Goal: Navigation & Orientation: Find specific page/section

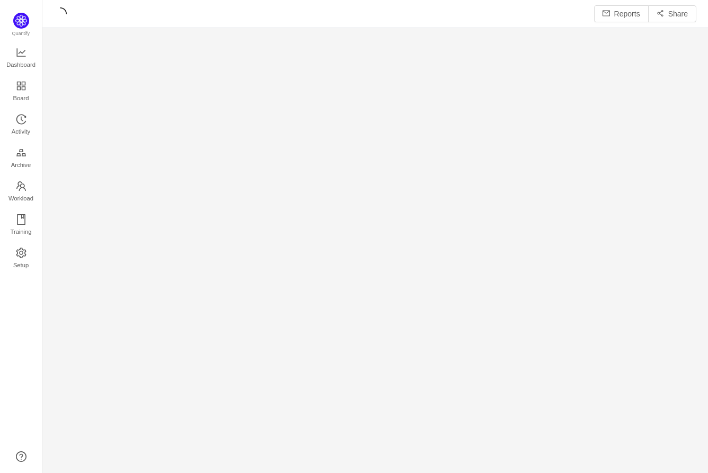
scroll to position [473, 666]
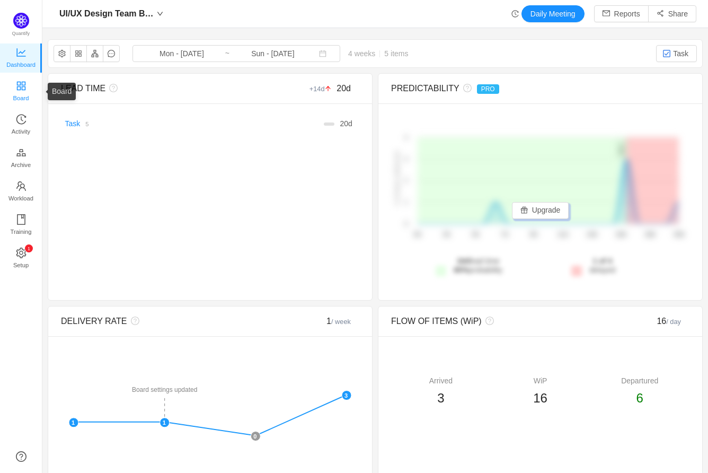
click at [21, 95] on span "Board" at bounding box center [21, 97] width 16 height 21
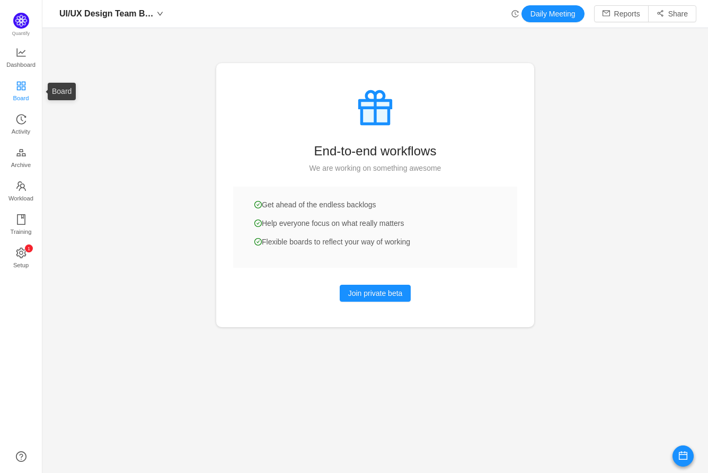
click at [20, 83] on icon "icon: appstore" at bounding box center [20, 85] width 8 height 8
click at [25, 114] on icon "icon: history" at bounding box center [21, 119] width 11 height 11
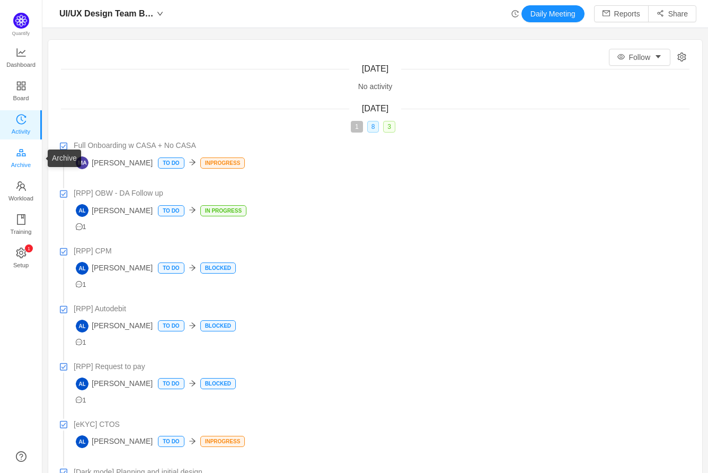
click at [23, 158] on span "Archive" at bounding box center [21, 164] width 20 height 21
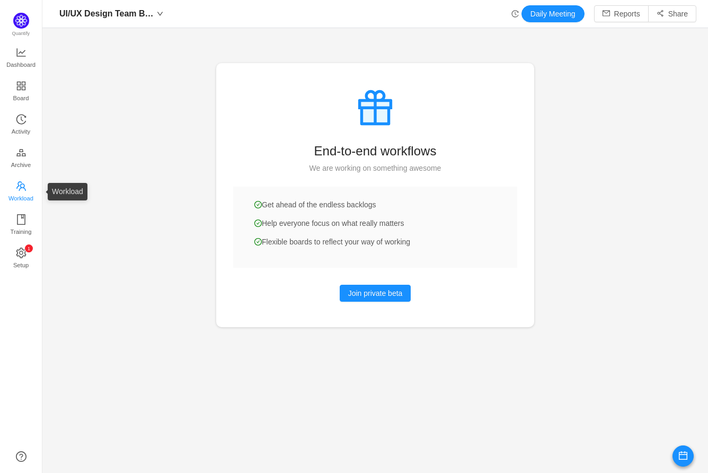
click at [23, 188] on span "Workload" at bounding box center [20, 198] width 25 height 21
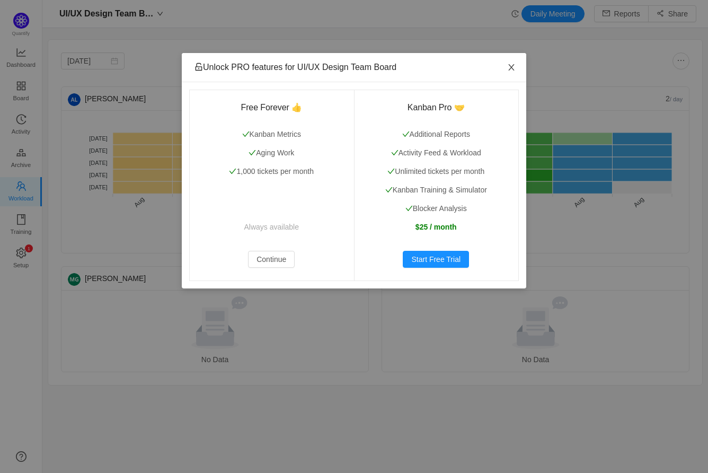
click at [512, 68] on icon "icon: close" at bounding box center [511, 67] width 6 height 6
click at [511, 65] on icon "icon: close" at bounding box center [511, 67] width 8 height 8
click at [514, 69] on icon "icon: close" at bounding box center [511, 67] width 8 height 8
click at [281, 261] on button "Continue" at bounding box center [271, 259] width 47 height 17
click at [512, 64] on icon "icon: close" at bounding box center [511, 67] width 8 height 8
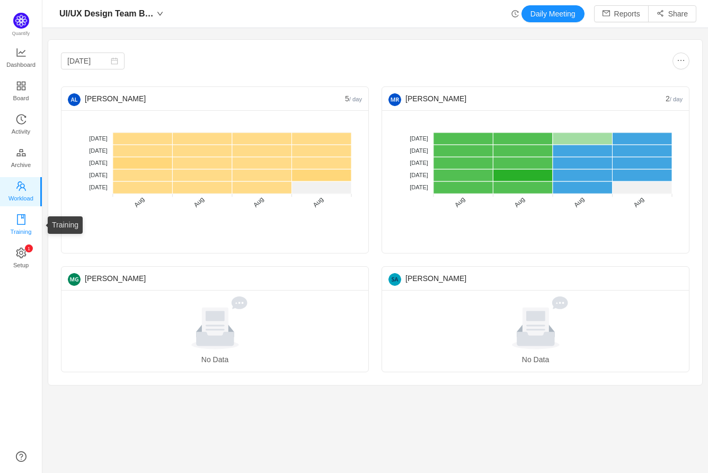
click at [21, 227] on span "Training" at bounding box center [20, 231] width 21 height 21
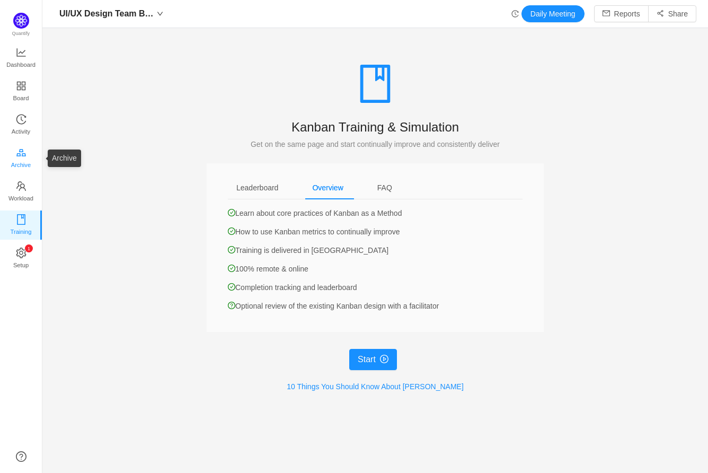
click at [21, 158] on span "Archive" at bounding box center [21, 164] width 20 height 21
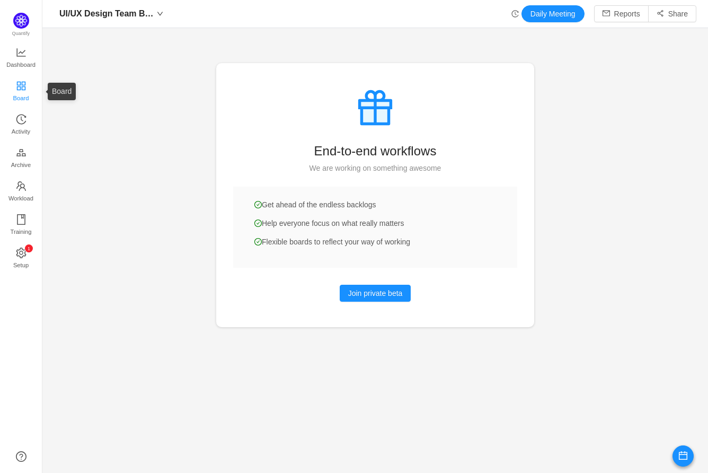
click at [16, 81] on link "Board" at bounding box center [21, 91] width 11 height 21
click at [18, 59] on span "Dashboard" at bounding box center [20, 64] width 29 height 21
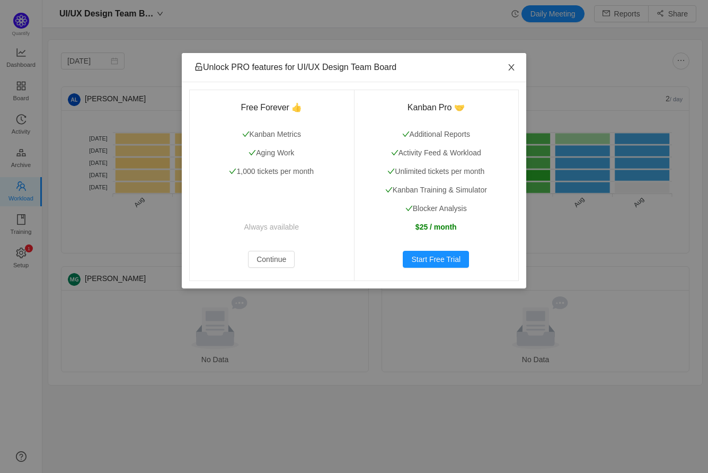
click at [509, 66] on icon "icon: close" at bounding box center [511, 67] width 8 height 8
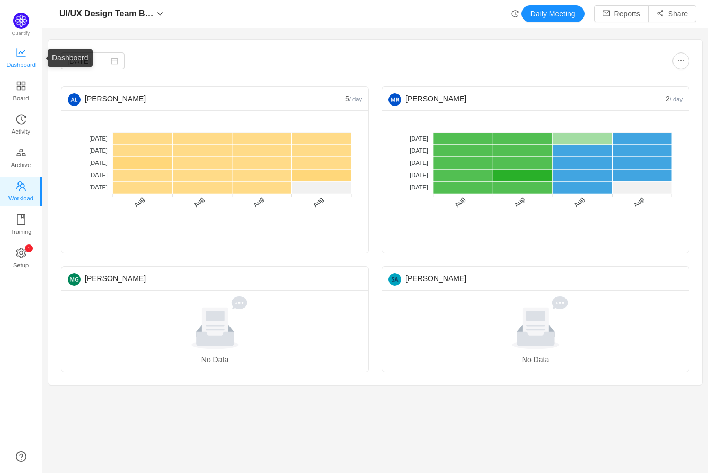
click at [21, 67] on span "Dashboard" at bounding box center [20, 64] width 29 height 21
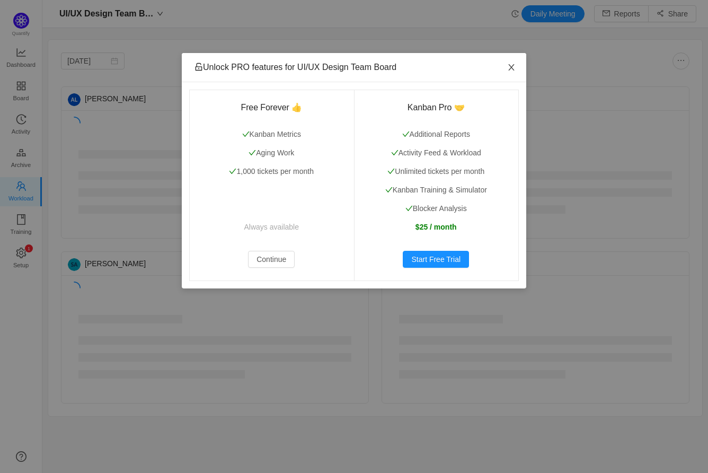
click at [508, 67] on icon "icon: close" at bounding box center [511, 67] width 8 height 8
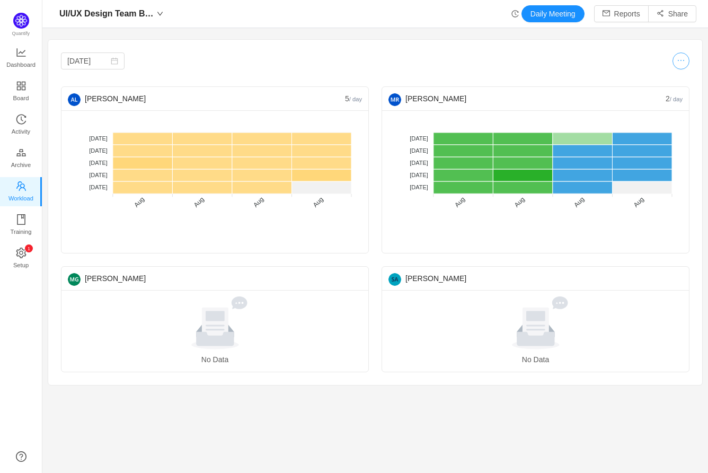
click at [681, 56] on button "button" at bounding box center [680, 60] width 17 height 17
click at [574, 58] on div at bounding box center [532, 60] width 314 height 17
